Goal: Information Seeking & Learning: Learn about a topic

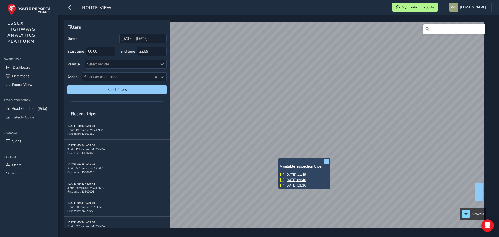
click at [292, 174] on link "[DATE] 11:49" at bounding box center [295, 174] width 21 height 5
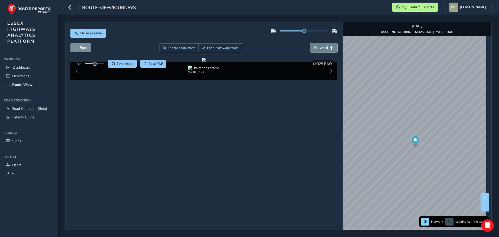
click at [324, 49] on span "Forward" at bounding box center [321, 47] width 14 height 5
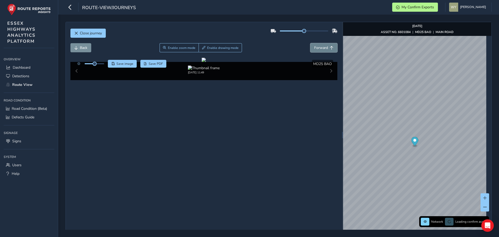
click at [324, 49] on span "Forward" at bounding box center [321, 47] width 14 height 5
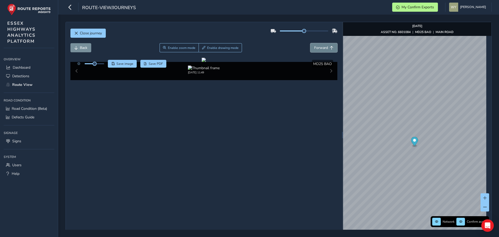
click at [324, 49] on span "Forward" at bounding box center [321, 47] width 14 height 5
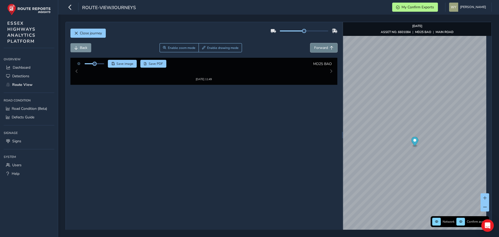
click at [324, 49] on span "Forward" at bounding box center [321, 47] width 14 height 5
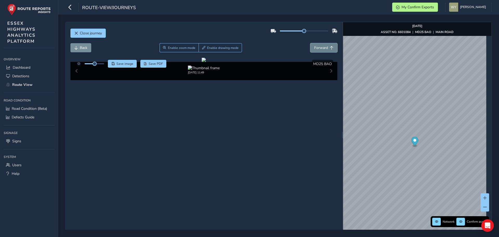
click at [324, 49] on span "Forward" at bounding box center [321, 47] width 14 height 5
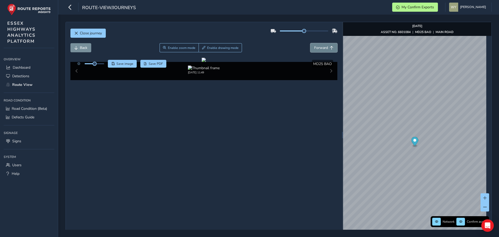
click at [324, 49] on span "Forward" at bounding box center [321, 47] width 14 height 5
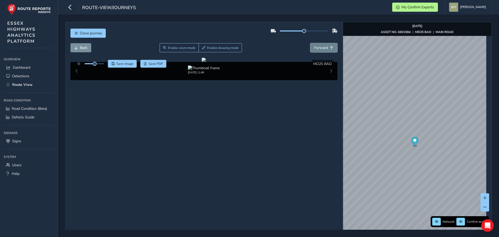
click at [324, 49] on span "Forward" at bounding box center [321, 47] width 14 height 5
click at [319, 48] on span "Forward" at bounding box center [321, 47] width 14 height 5
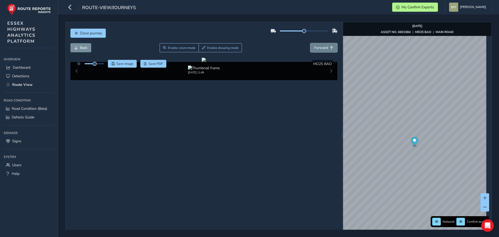
click at [319, 48] on span "Forward" at bounding box center [321, 47] width 14 height 5
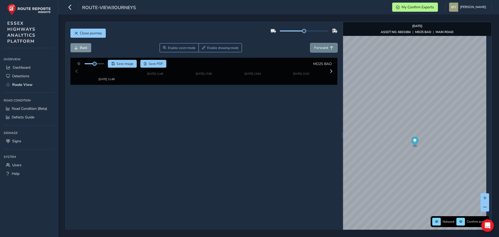
click at [319, 48] on span "Forward" at bounding box center [321, 47] width 14 height 5
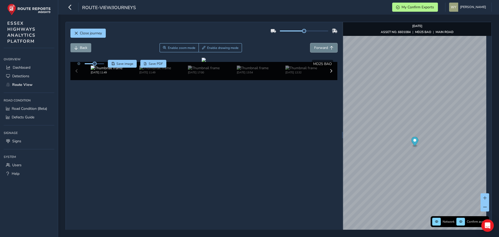
click at [319, 48] on span "Forward" at bounding box center [321, 47] width 14 height 5
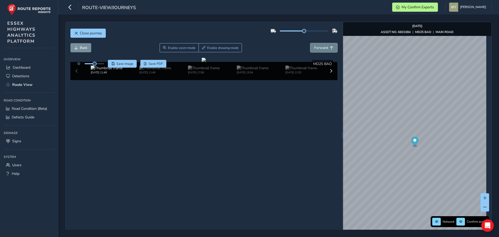
click at [319, 48] on span "Forward" at bounding box center [321, 47] width 14 height 5
